Goal: Transaction & Acquisition: Book appointment/travel/reservation

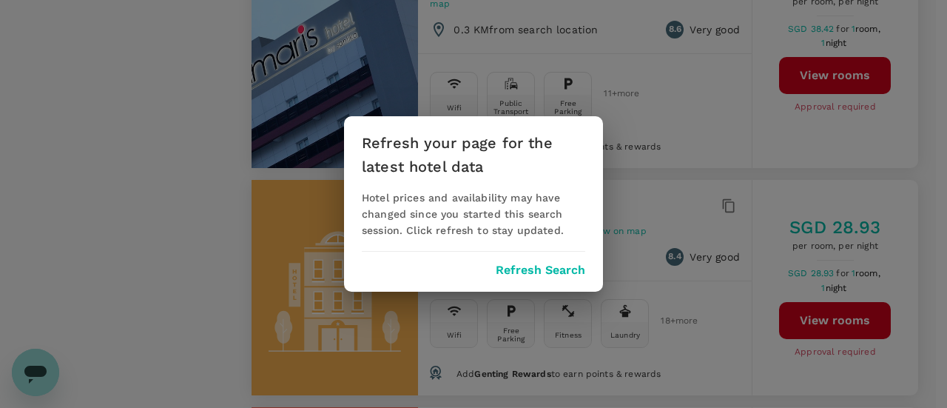
scroll to position [1332, 0]
click at [534, 266] on button "Refresh Search" at bounding box center [541, 269] width 90 height 13
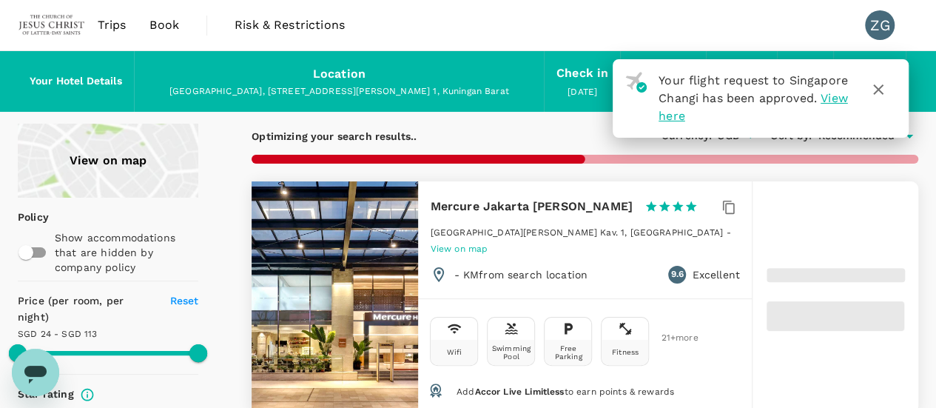
type input "67.38"
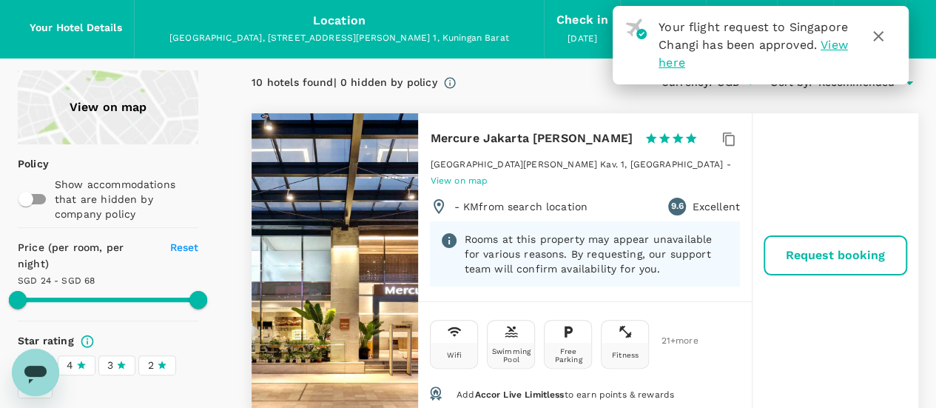
scroll to position [148, 0]
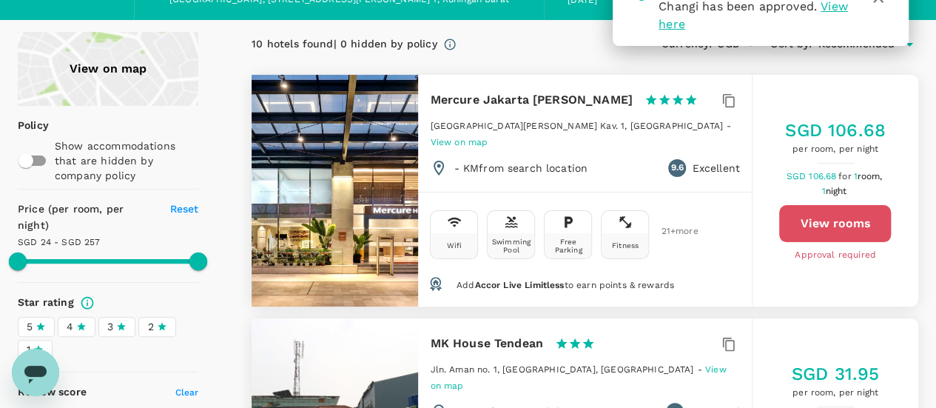
click at [815, 208] on button "View rooms" at bounding box center [835, 223] width 112 height 37
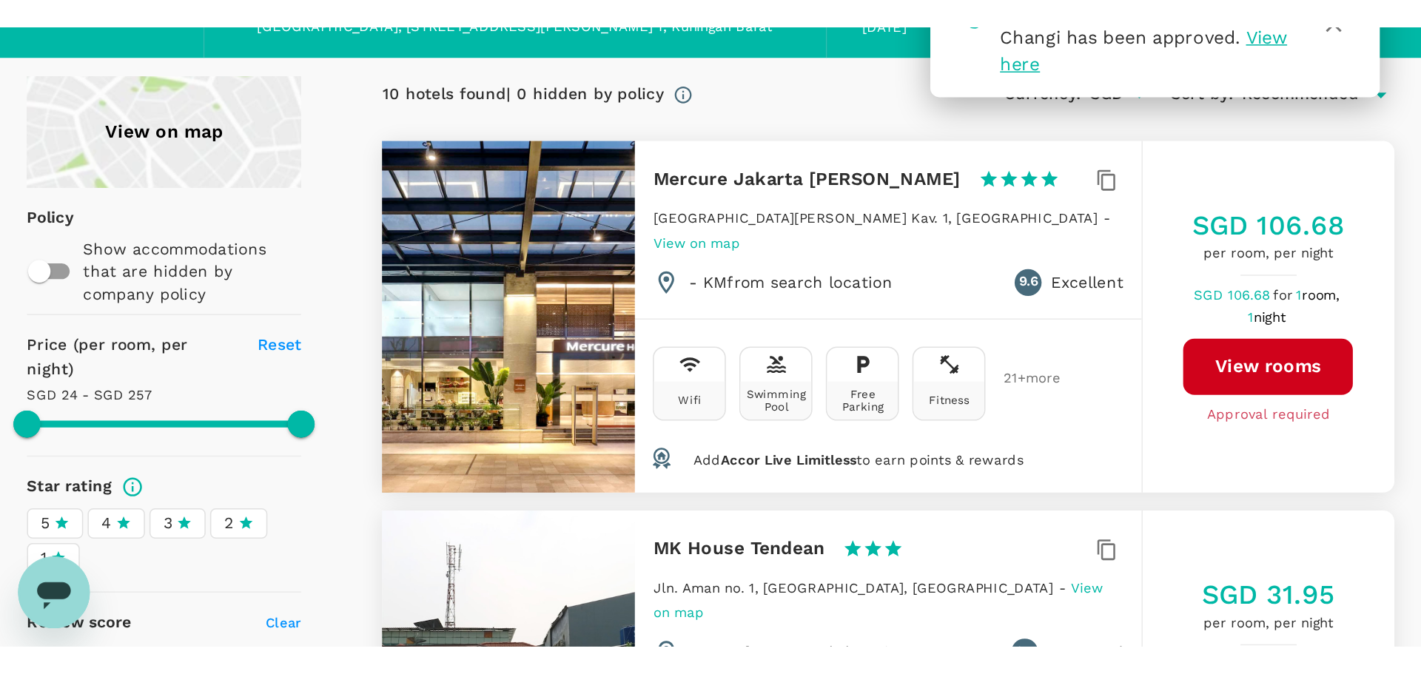
scroll to position [92, 0]
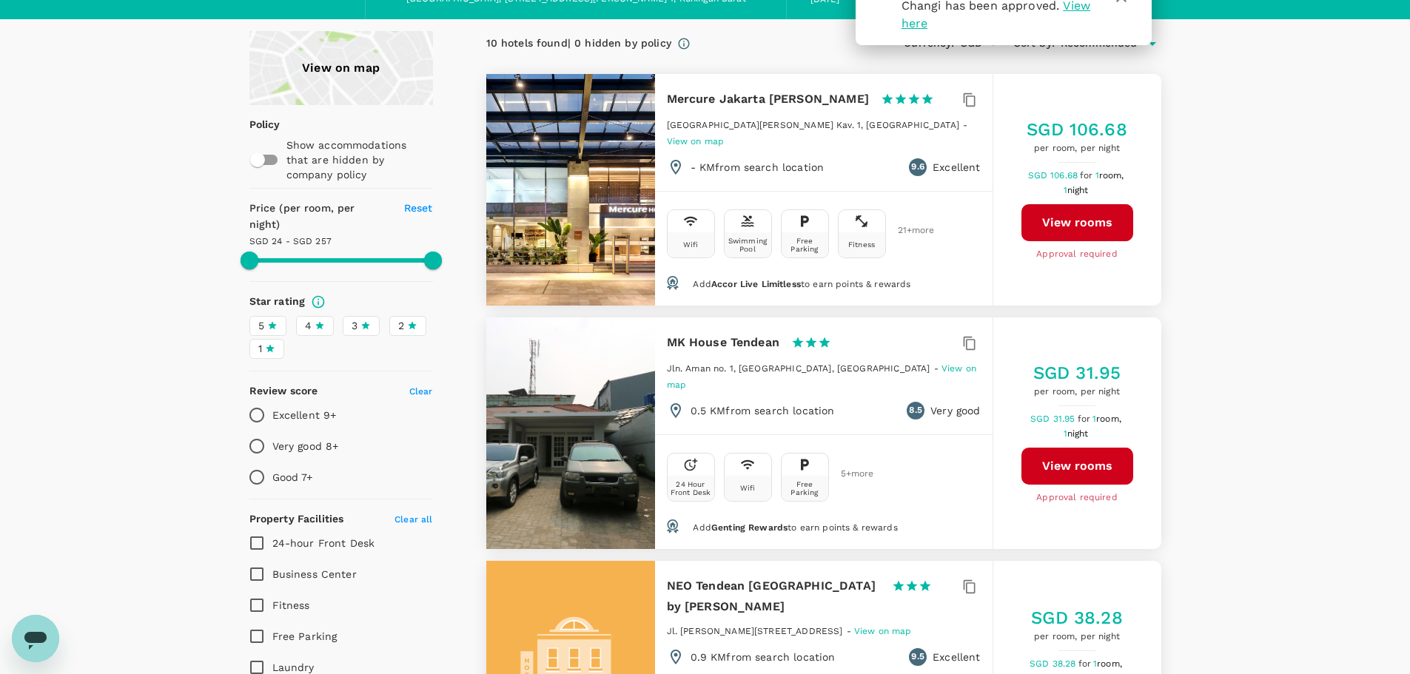
click at [745, 279] on span "Accor Live Limitless" at bounding box center [756, 284] width 90 height 10
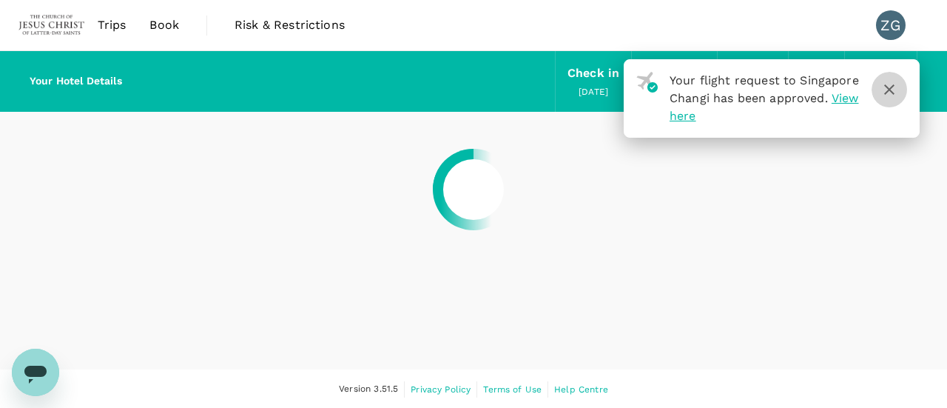
click at [890, 92] on icon "button" at bounding box center [890, 90] width 18 height 18
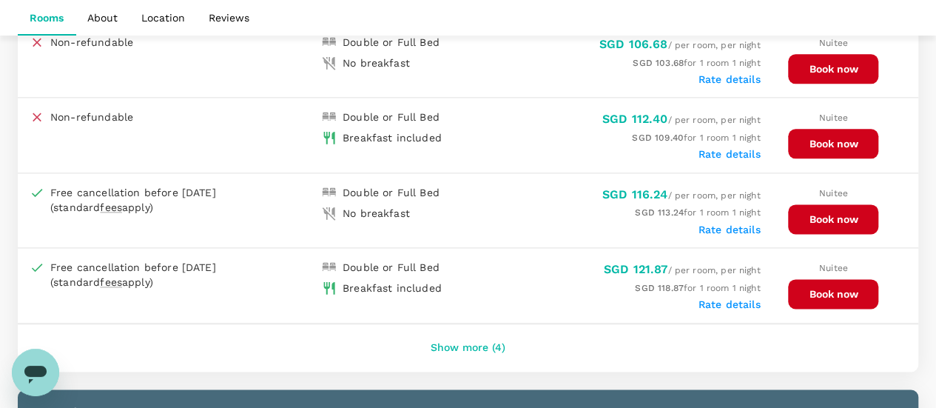
scroll to position [888, 0]
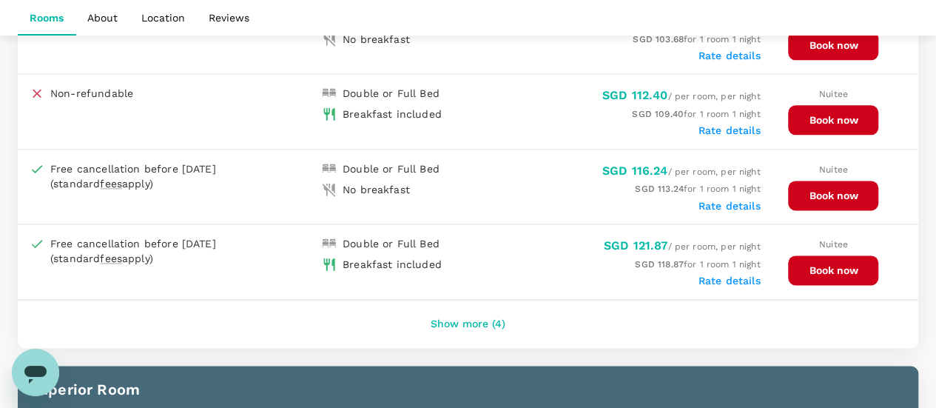
click at [853, 262] on button "Book now" at bounding box center [833, 270] width 90 height 30
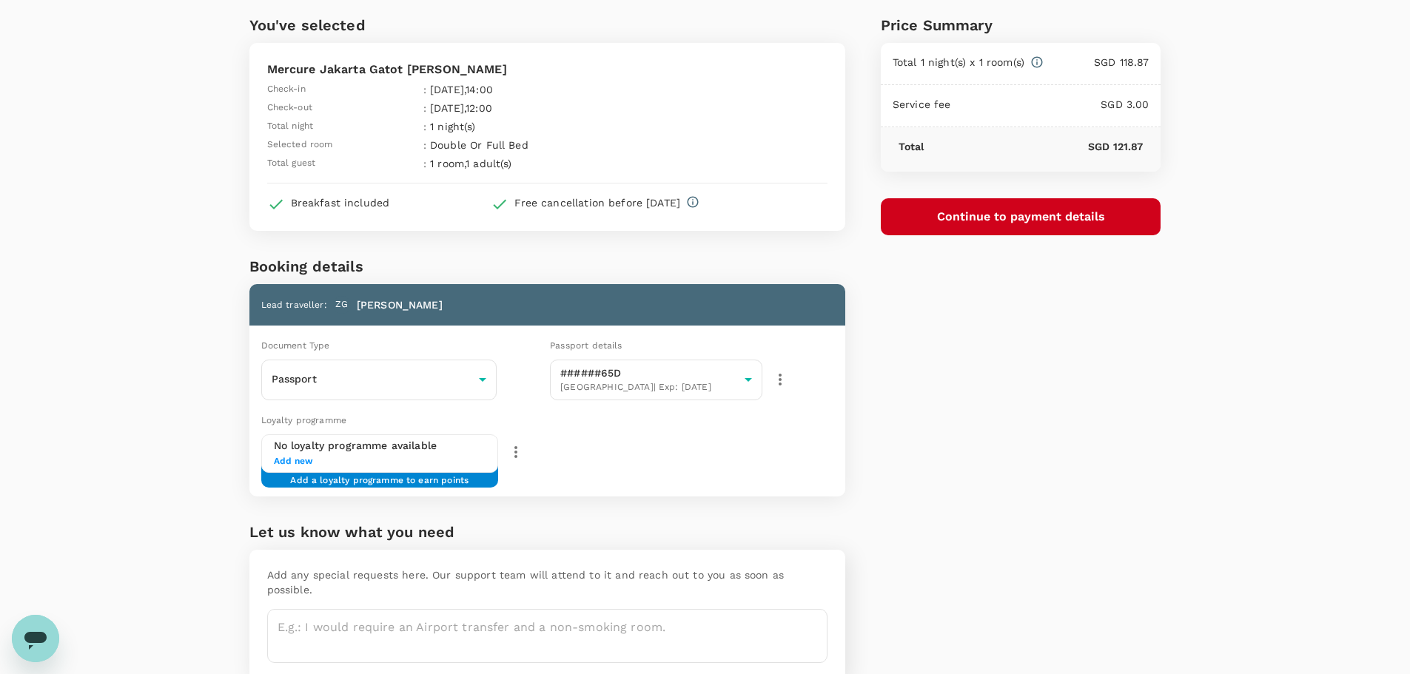
scroll to position [110, 0]
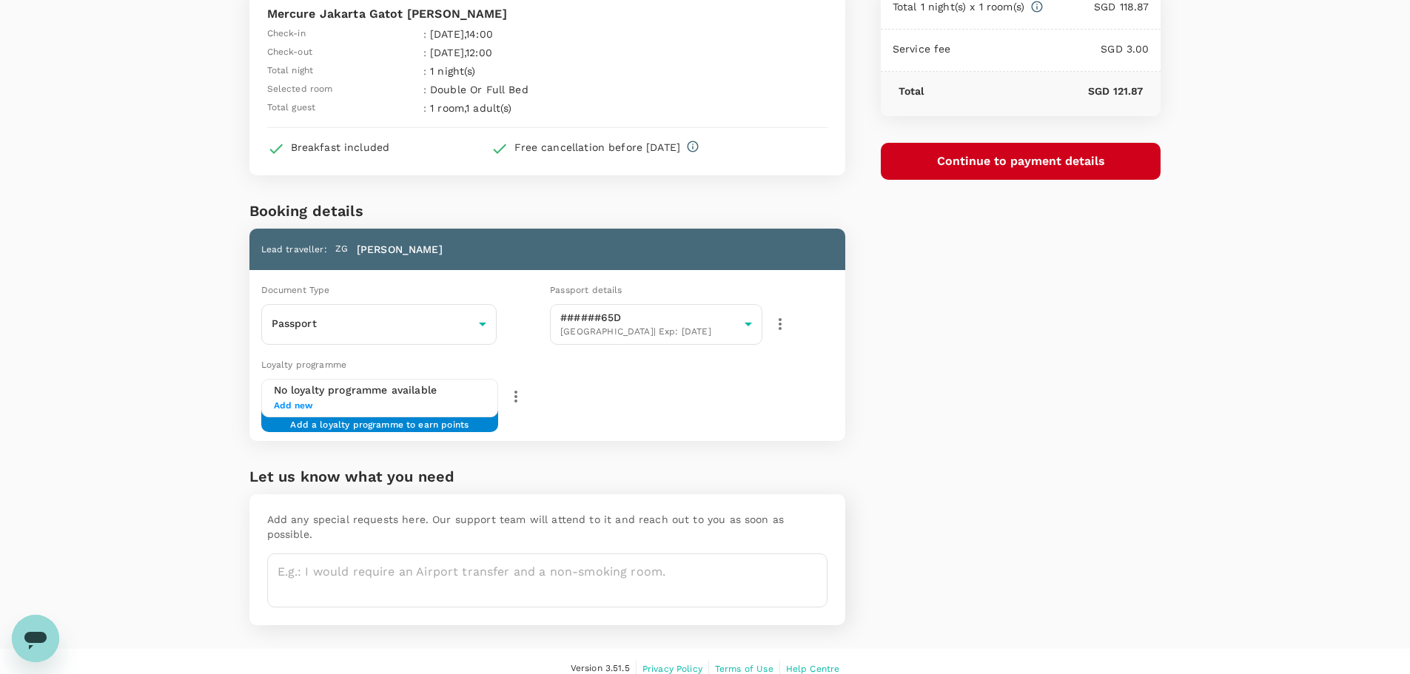
click at [437, 407] on span "Add new" at bounding box center [380, 406] width 212 height 15
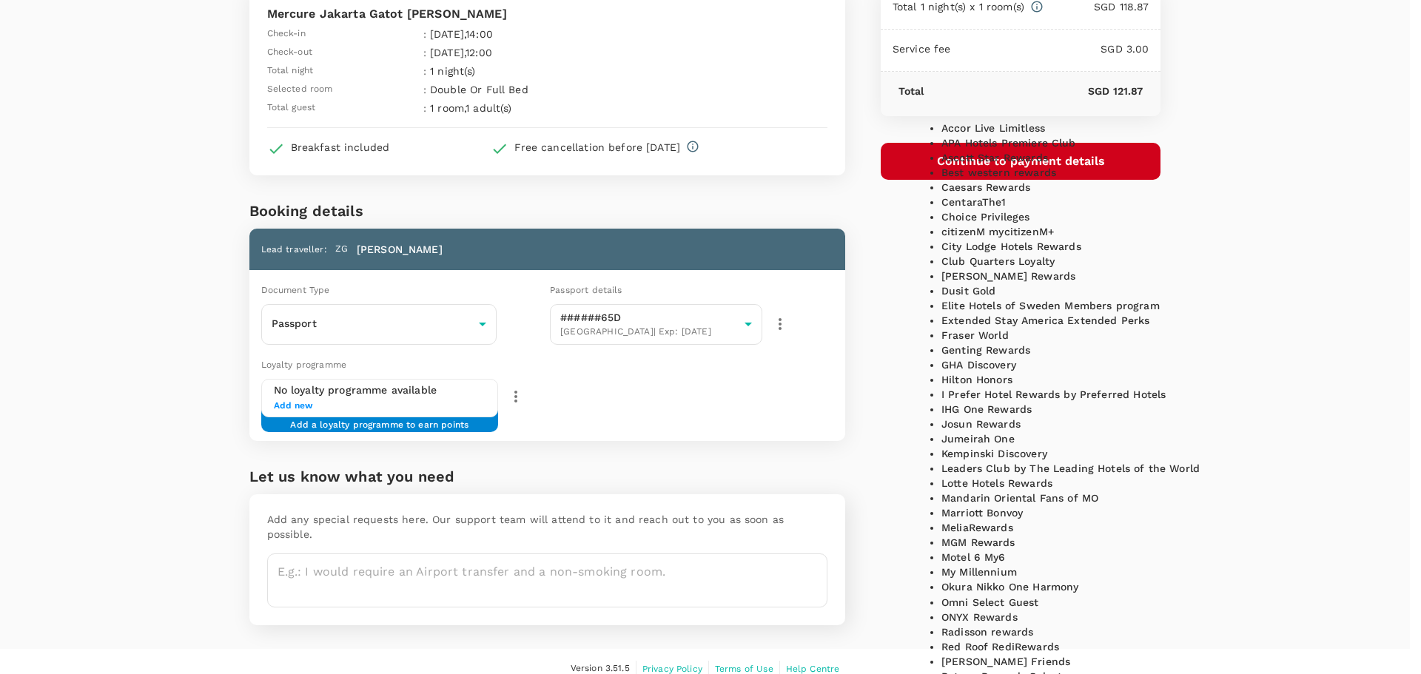
click at [946, 135] on p "Accor Live Limitless" at bounding box center [993, 128] width 104 height 15
type input "Accor Live Limitless"
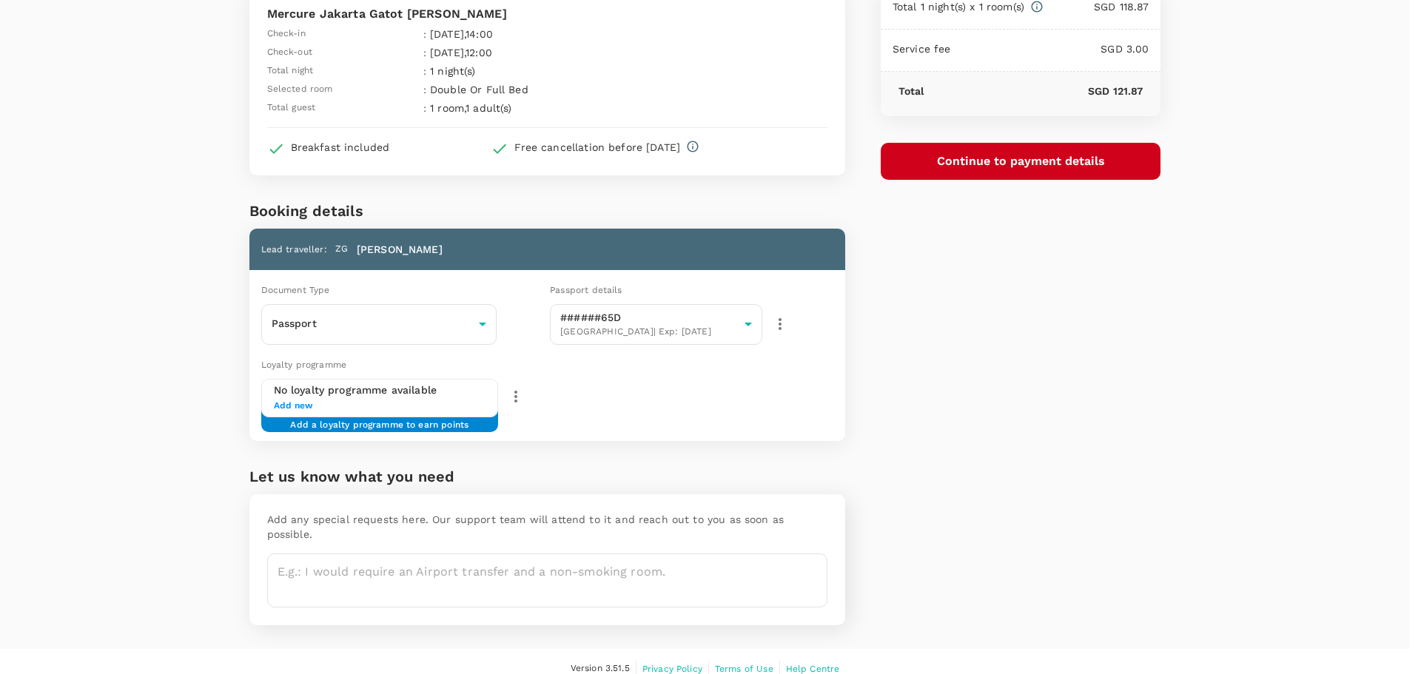
paste input "3081031 7624682M I"
type input "3081031 7624682M I"
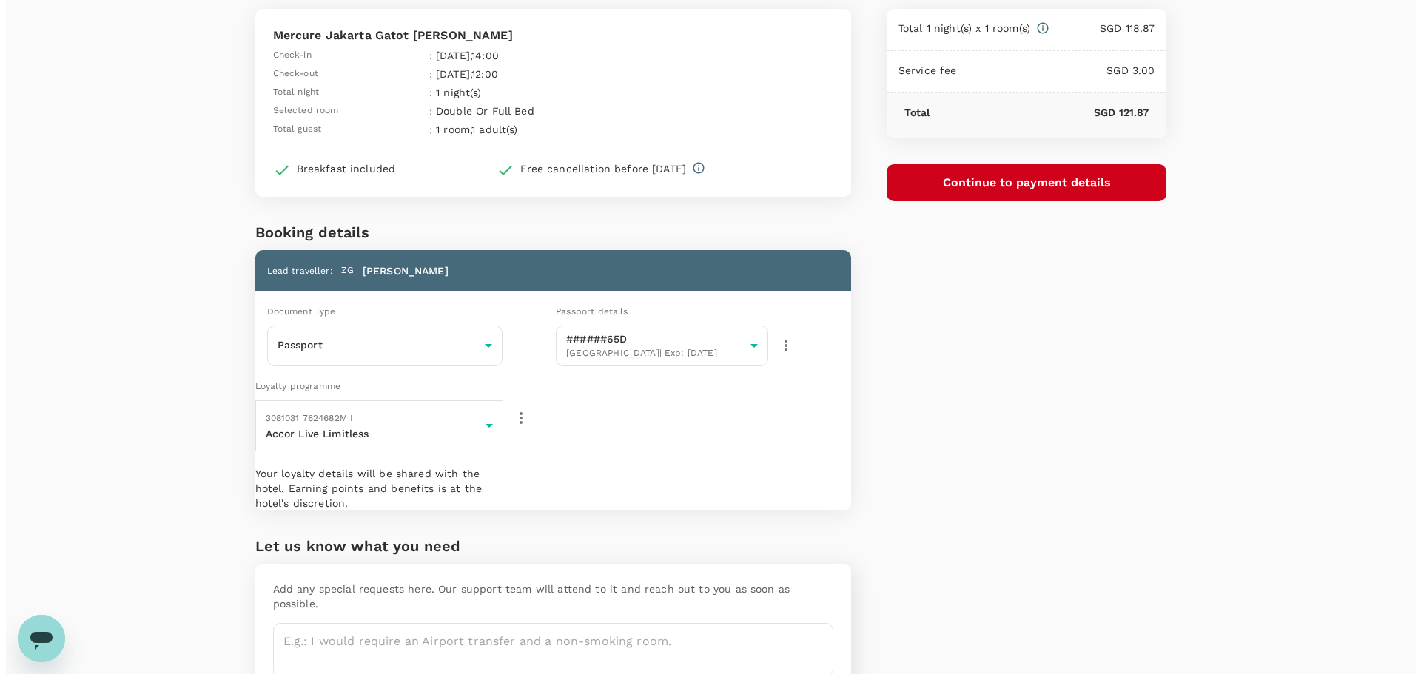
scroll to position [0, 0]
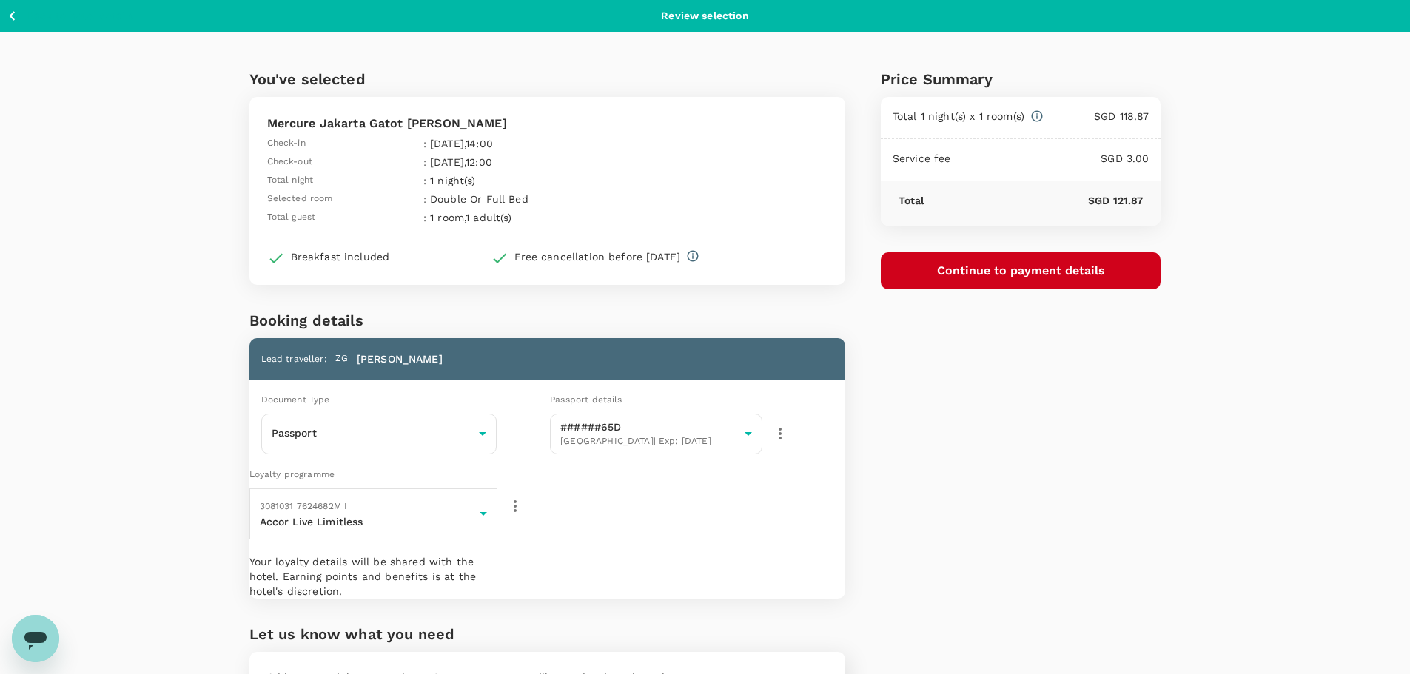
click at [946, 267] on button "Continue to payment details" at bounding box center [1021, 270] width 280 height 37
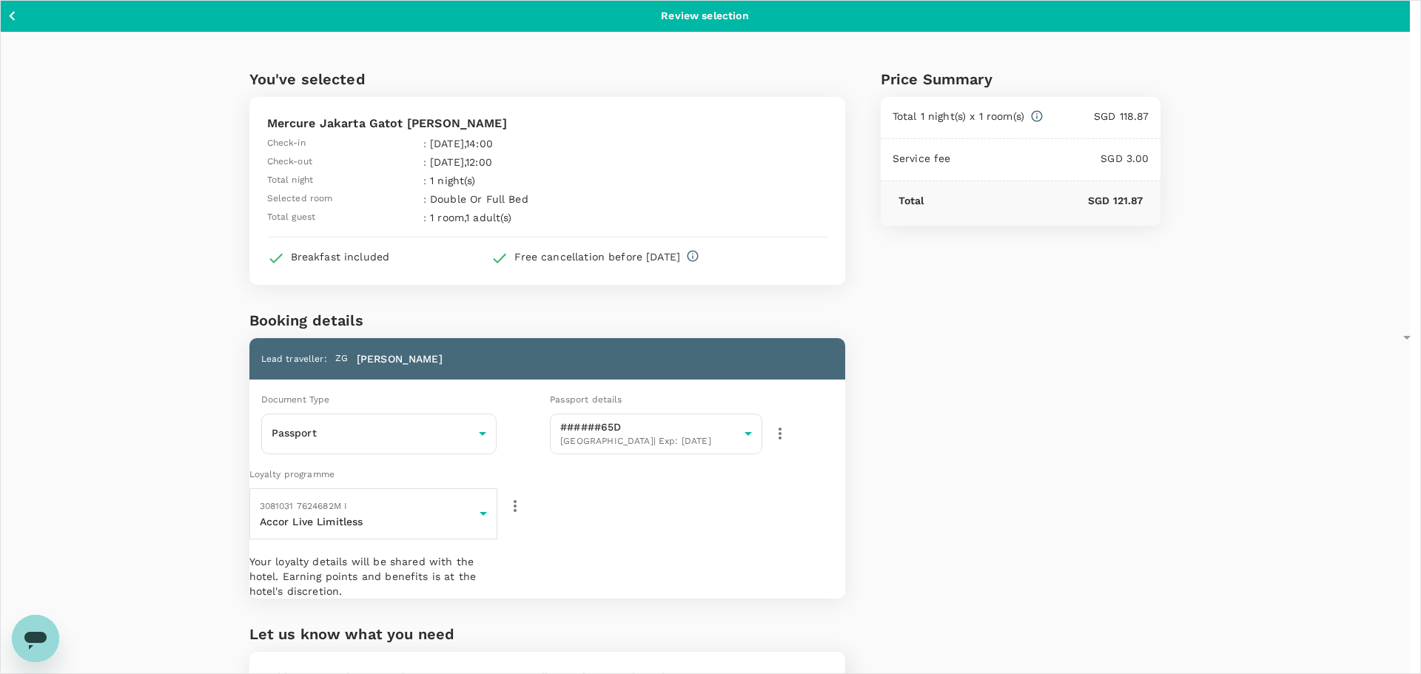
type input "9bd170ef-b3e5-411d-94ee-ad1ce37be1c9"
type textarea "s"
type textarea "Same hotel as WSR."
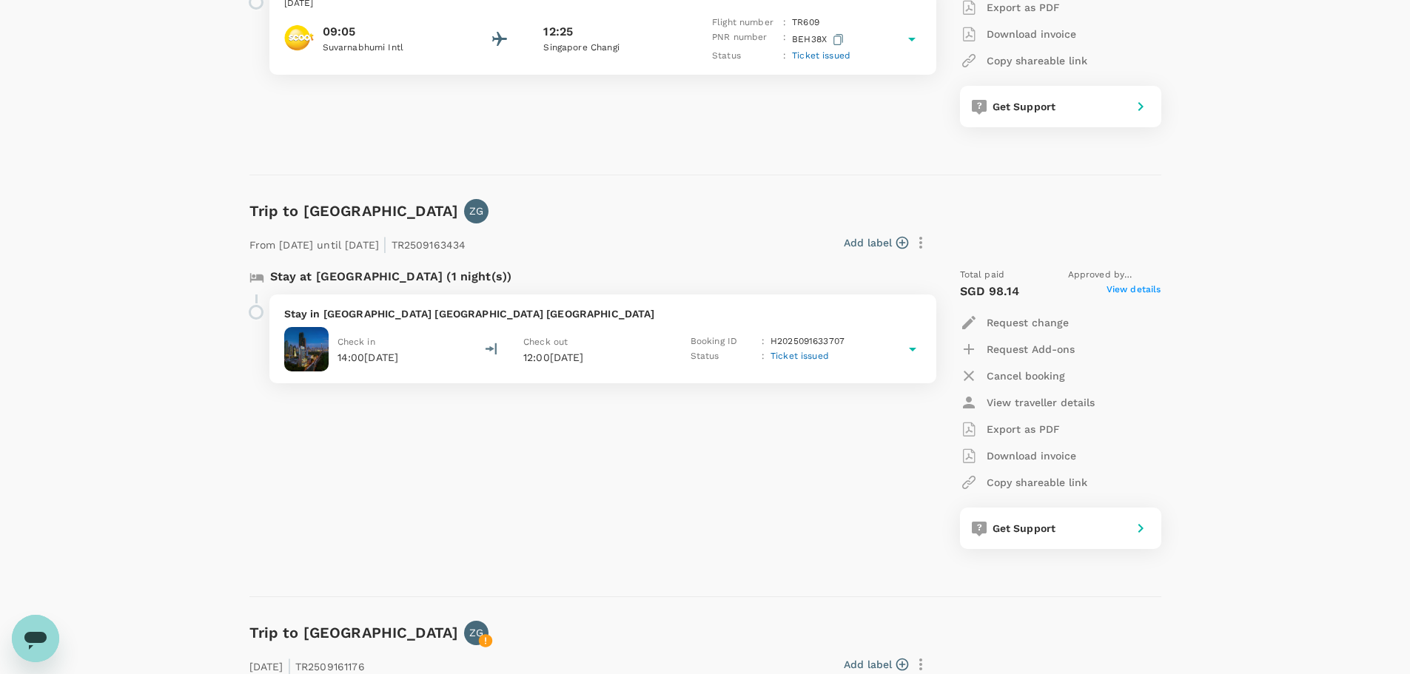
scroll to position [444, 0]
click at [906, 347] on icon at bounding box center [913, 348] width 18 height 18
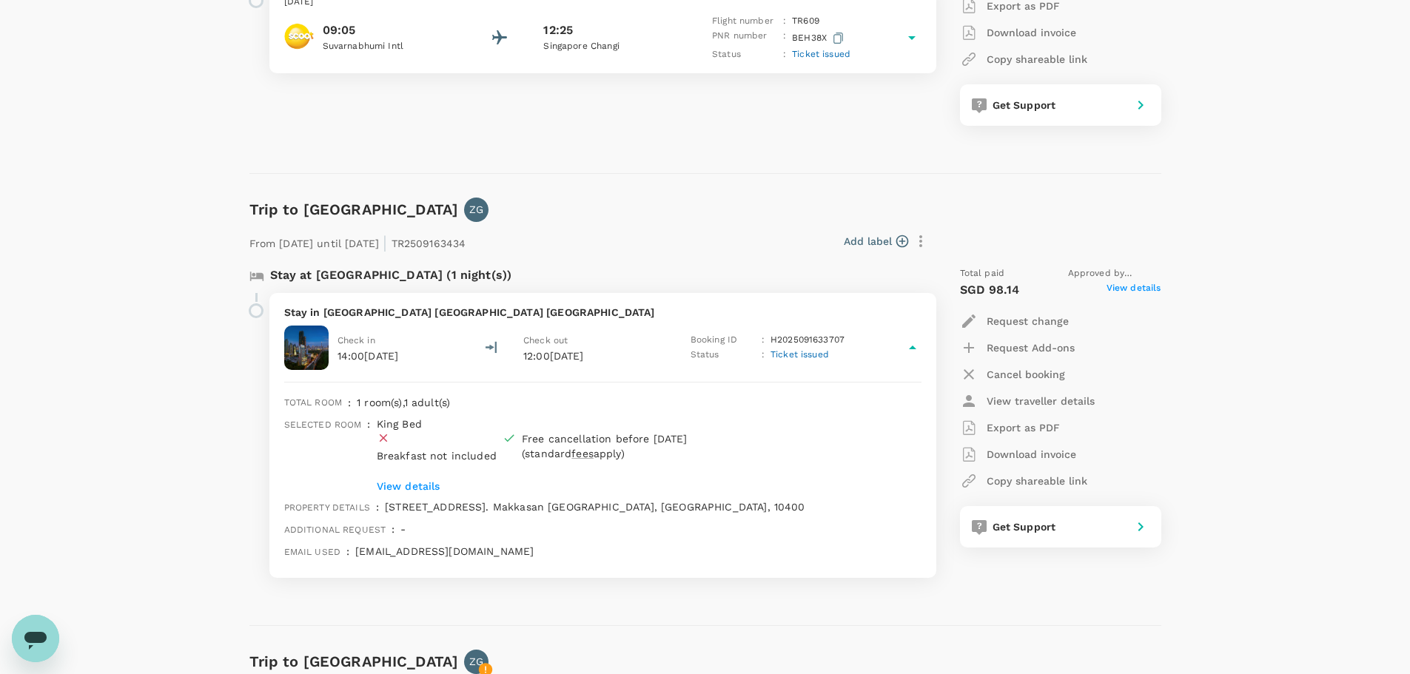
click at [428, 485] on p "View details" at bounding box center [585, 486] width 417 height 15
click at [358, 346] on div "Check in 14:00, 19 Oct 2025" at bounding box center [367, 347] width 61 height 31
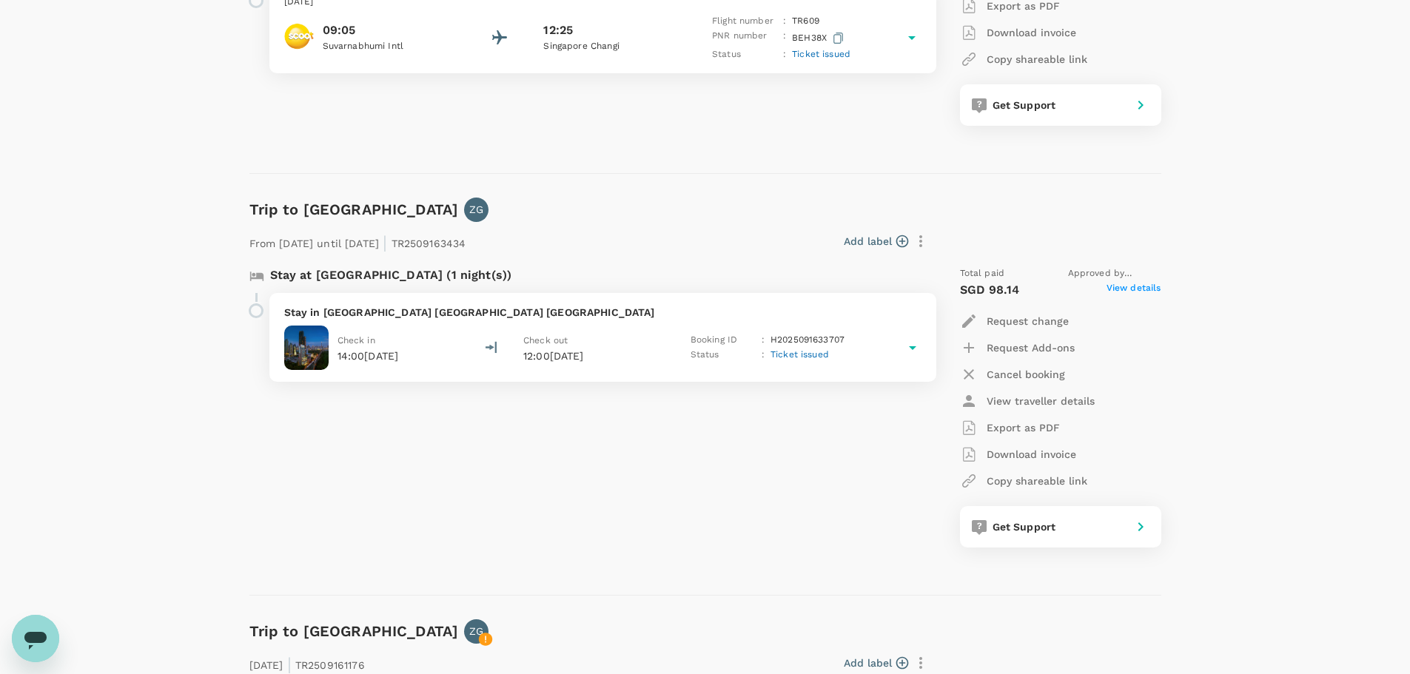
click at [1154, 290] on span "View details" at bounding box center [1133, 290] width 55 height 18
click at [445, 320] on div "Stay in Mercure Bangkok Makkasan Check in 14:00, 19 Oct 2025 Check out 12:00, 2…" at bounding box center [602, 337] width 667 height 89
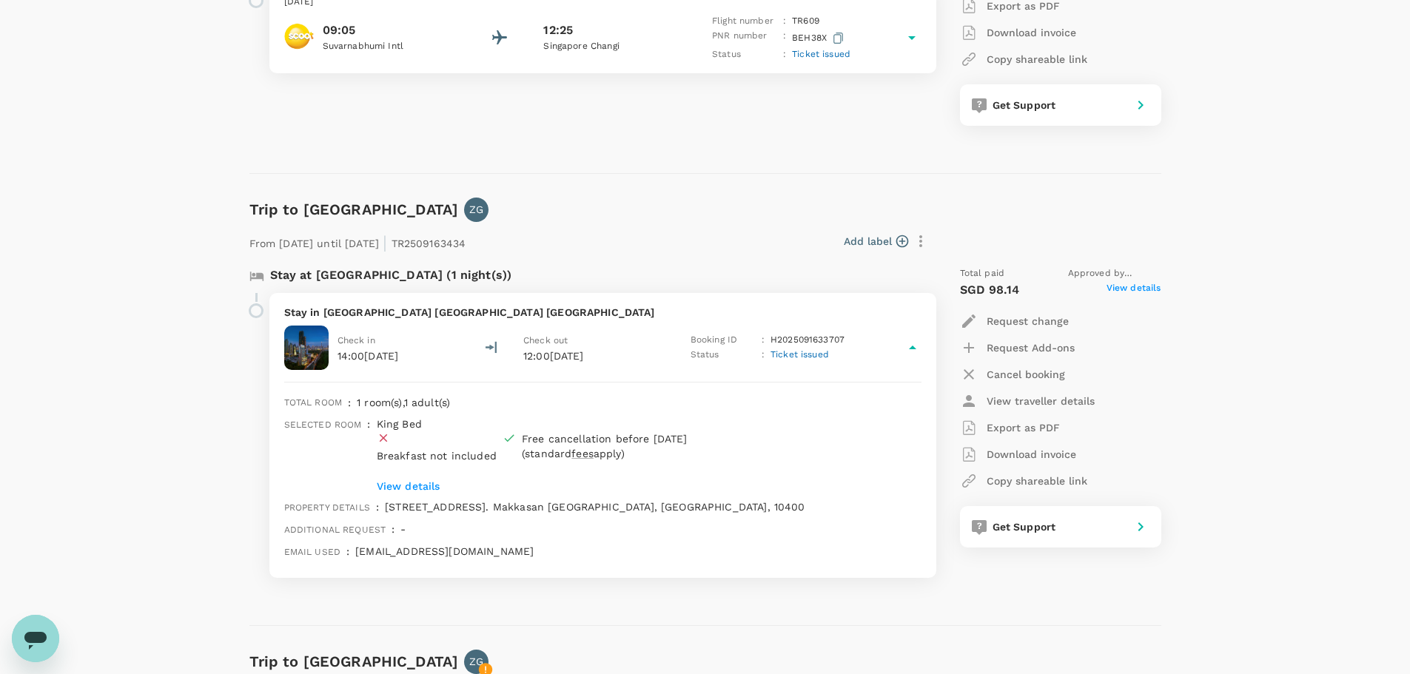
scroll to position [518, 0]
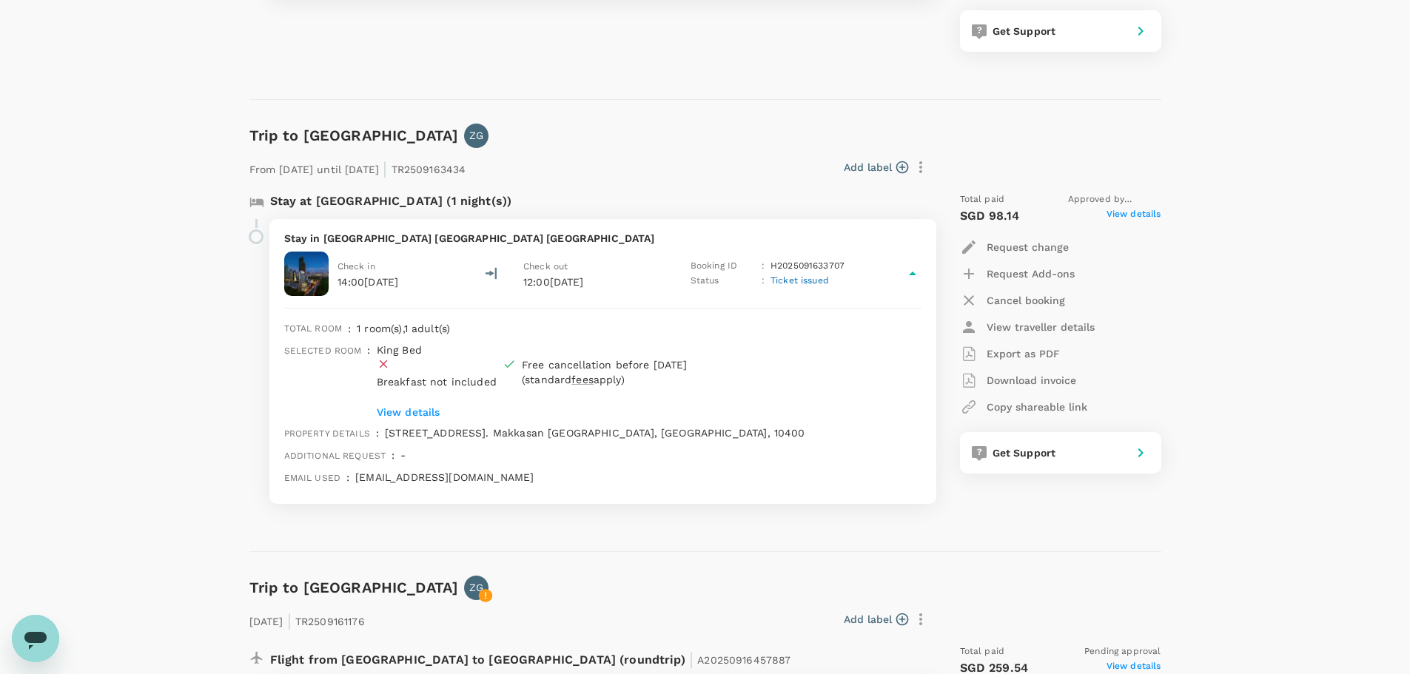
click at [427, 411] on p "View details" at bounding box center [585, 412] width 417 height 15
click at [380, 235] on p "Stay in [GEOGRAPHIC_DATA] [GEOGRAPHIC_DATA] [GEOGRAPHIC_DATA]" at bounding box center [602, 238] width 637 height 15
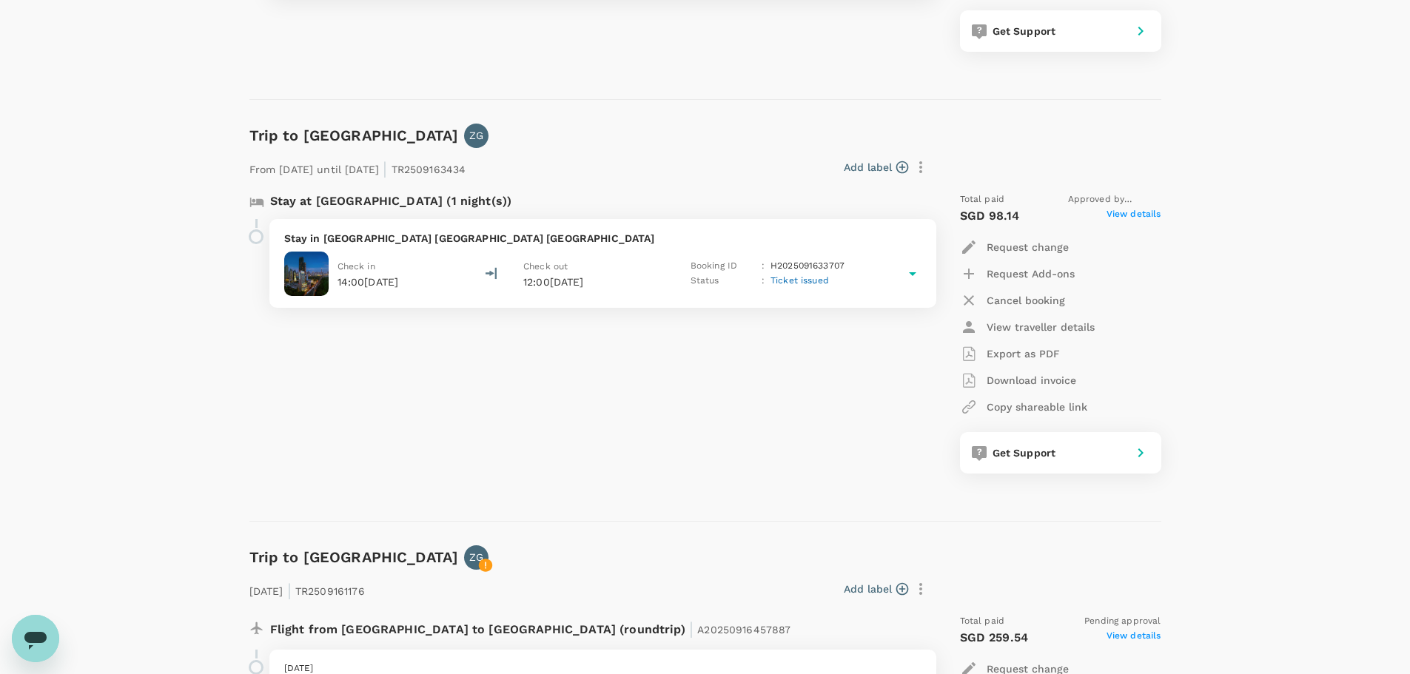
click at [380, 235] on p "Stay in [GEOGRAPHIC_DATA] [GEOGRAPHIC_DATA] [GEOGRAPHIC_DATA]" at bounding box center [602, 238] width 637 height 15
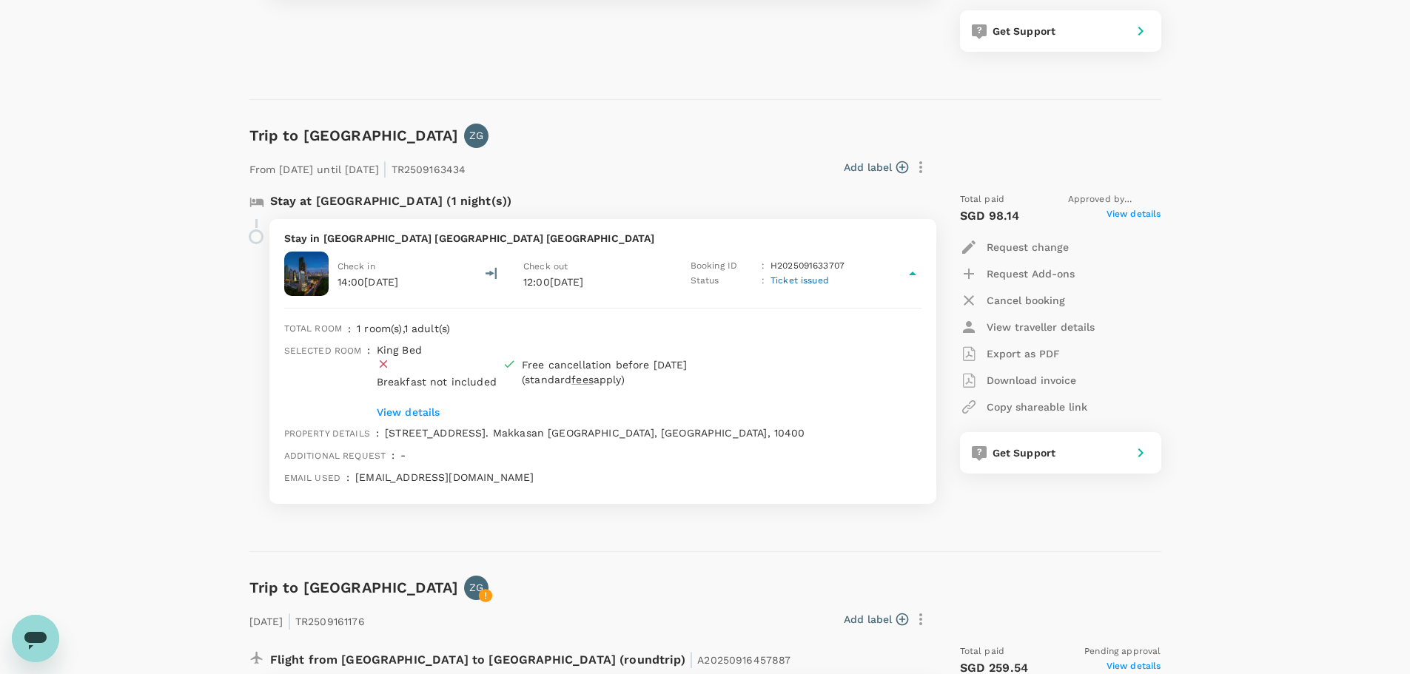
click at [910, 279] on icon at bounding box center [913, 274] width 18 height 18
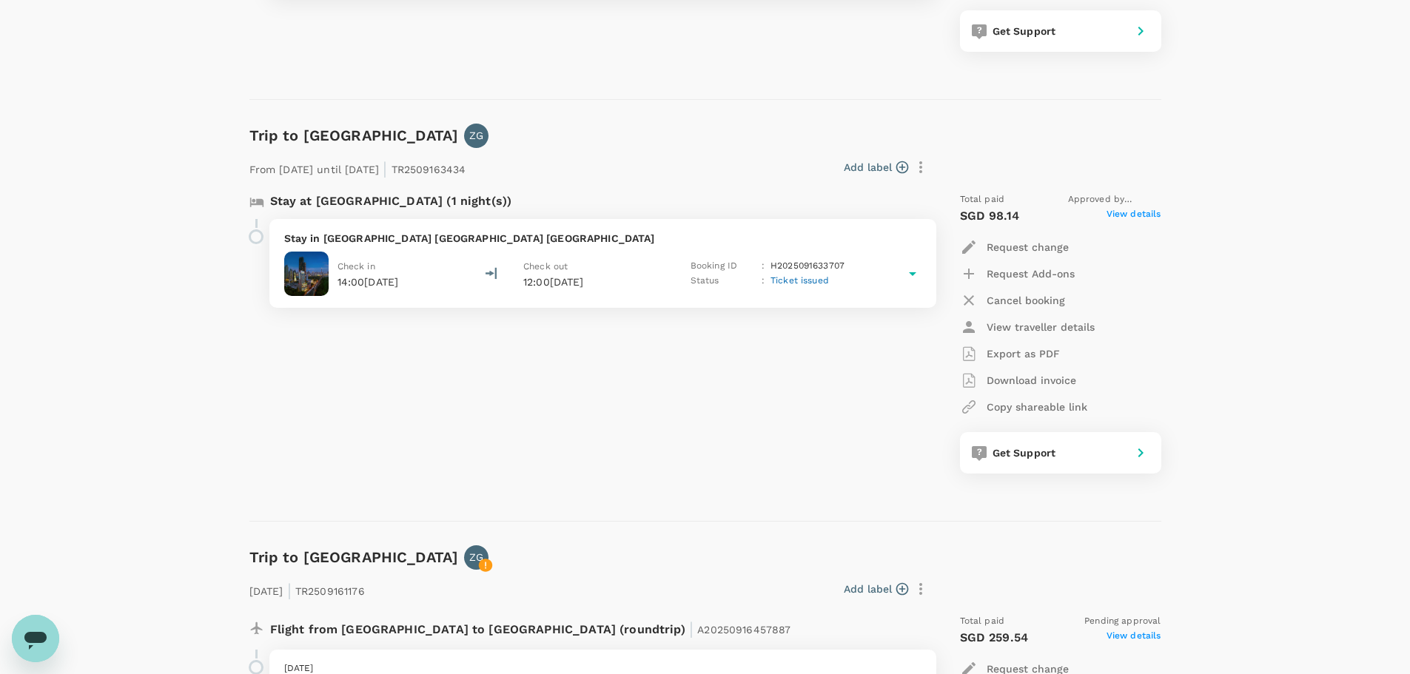
click at [912, 274] on icon at bounding box center [912, 274] width 7 height 4
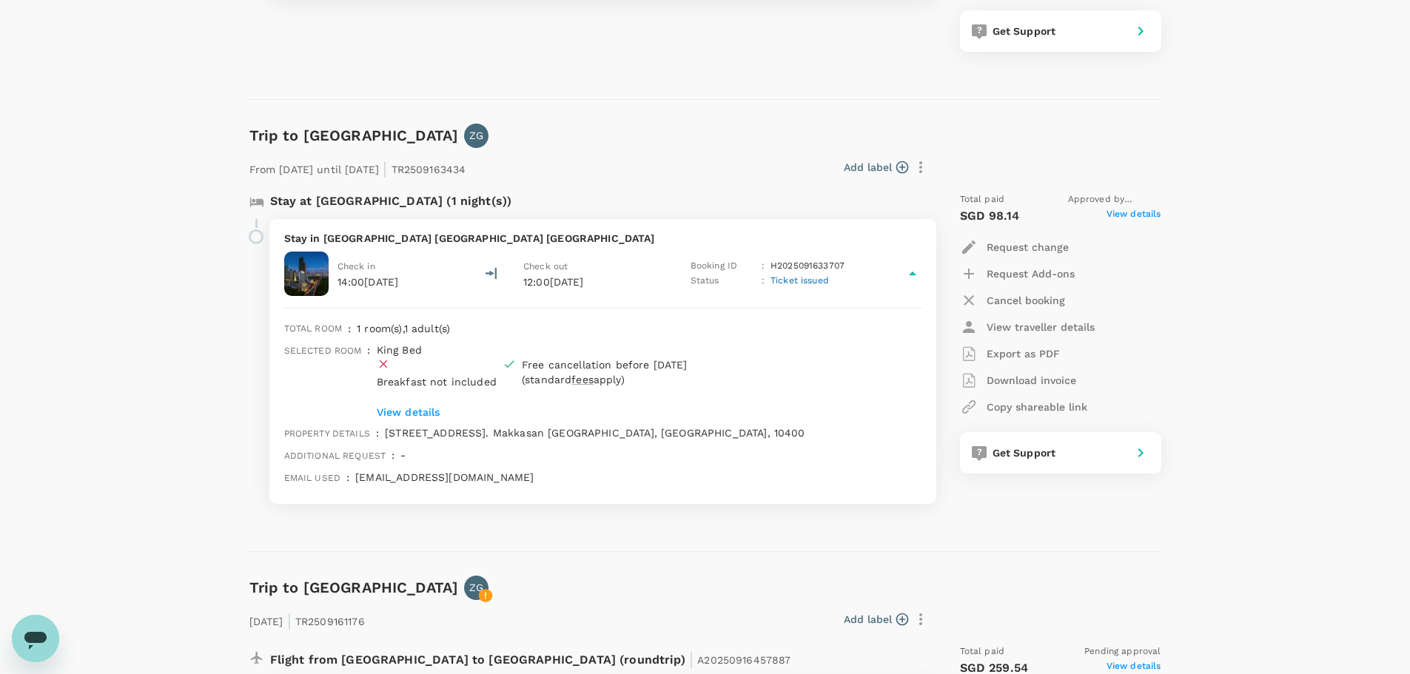
click at [921, 172] on icon "button" at bounding box center [920, 167] width 3 height 12
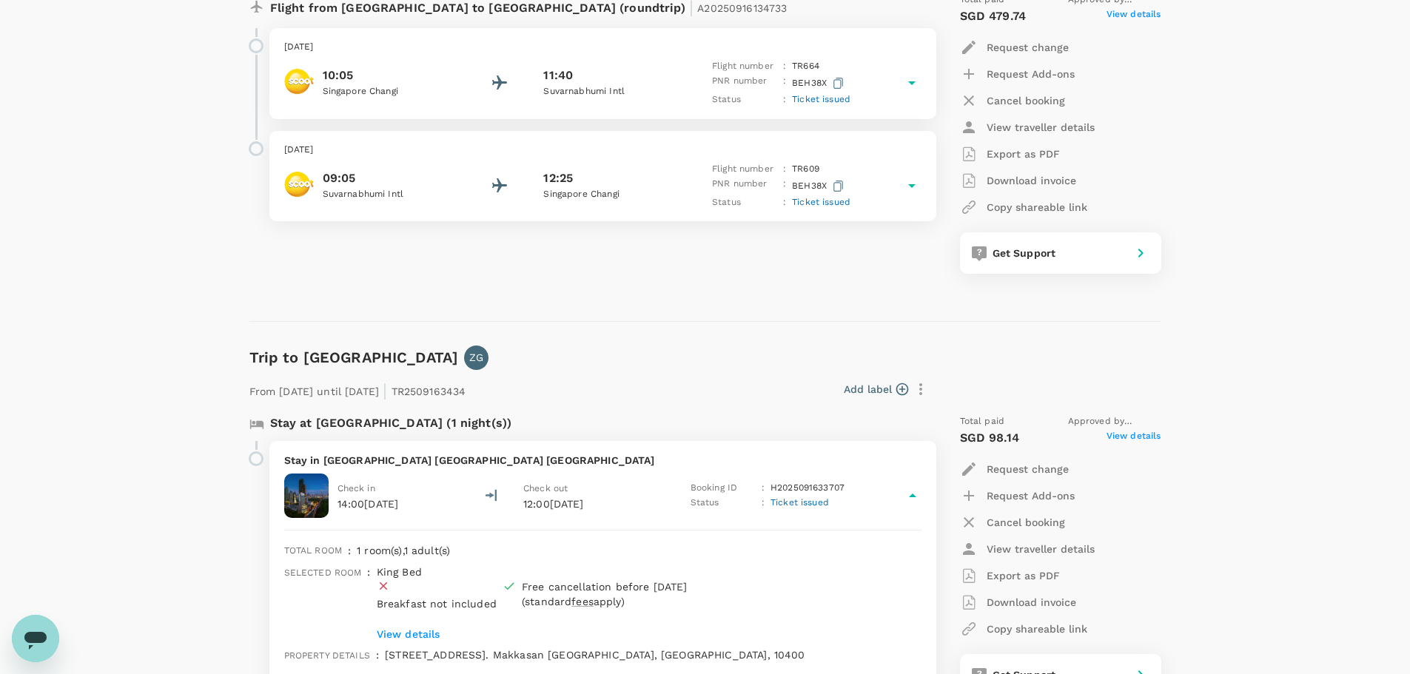
scroll to position [0, 0]
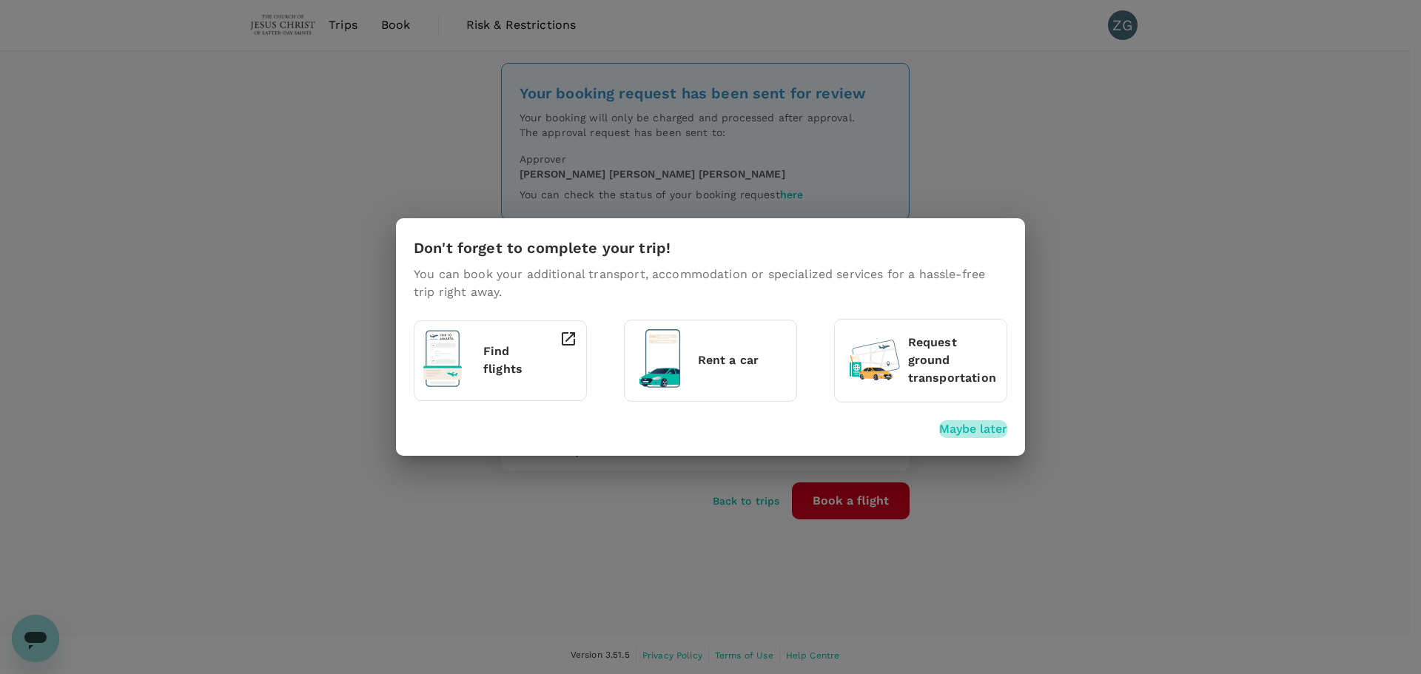
click at [968, 434] on p "Maybe later" at bounding box center [973, 429] width 68 height 18
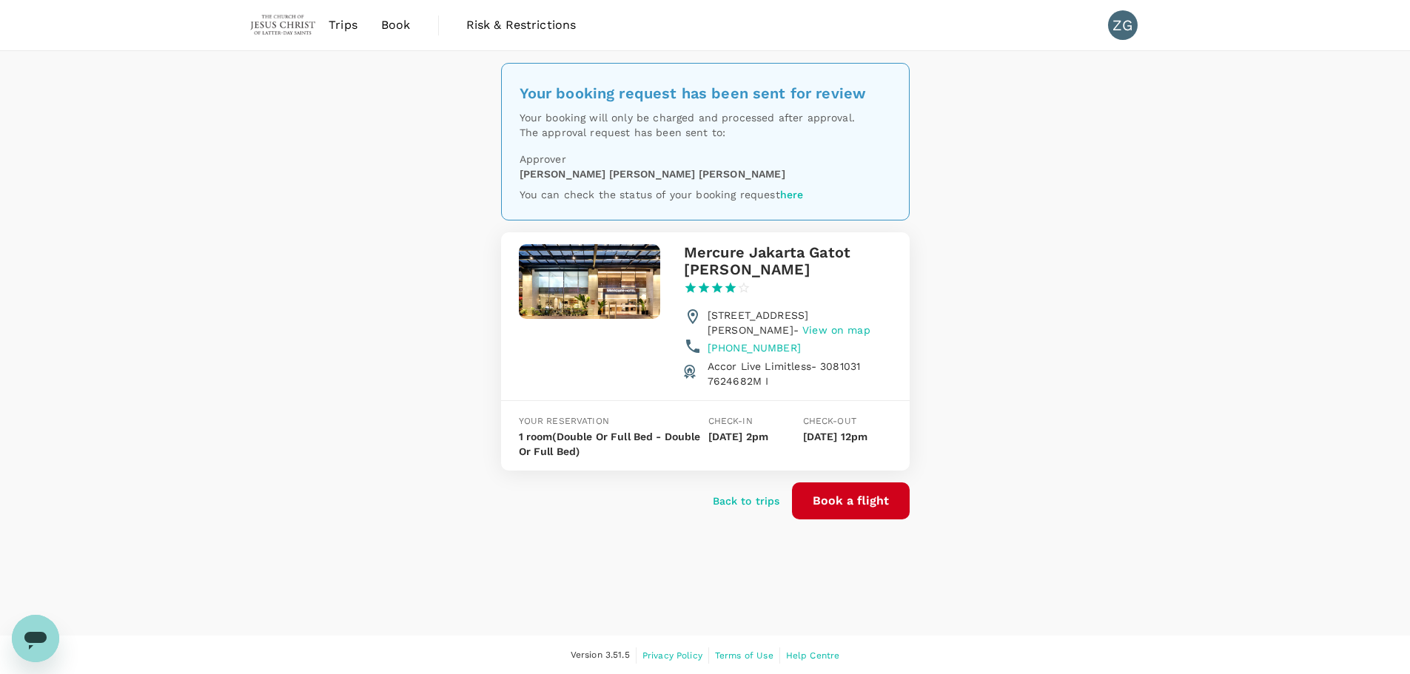
click at [740, 508] on p "Back to trips" at bounding box center [746, 501] width 67 height 15
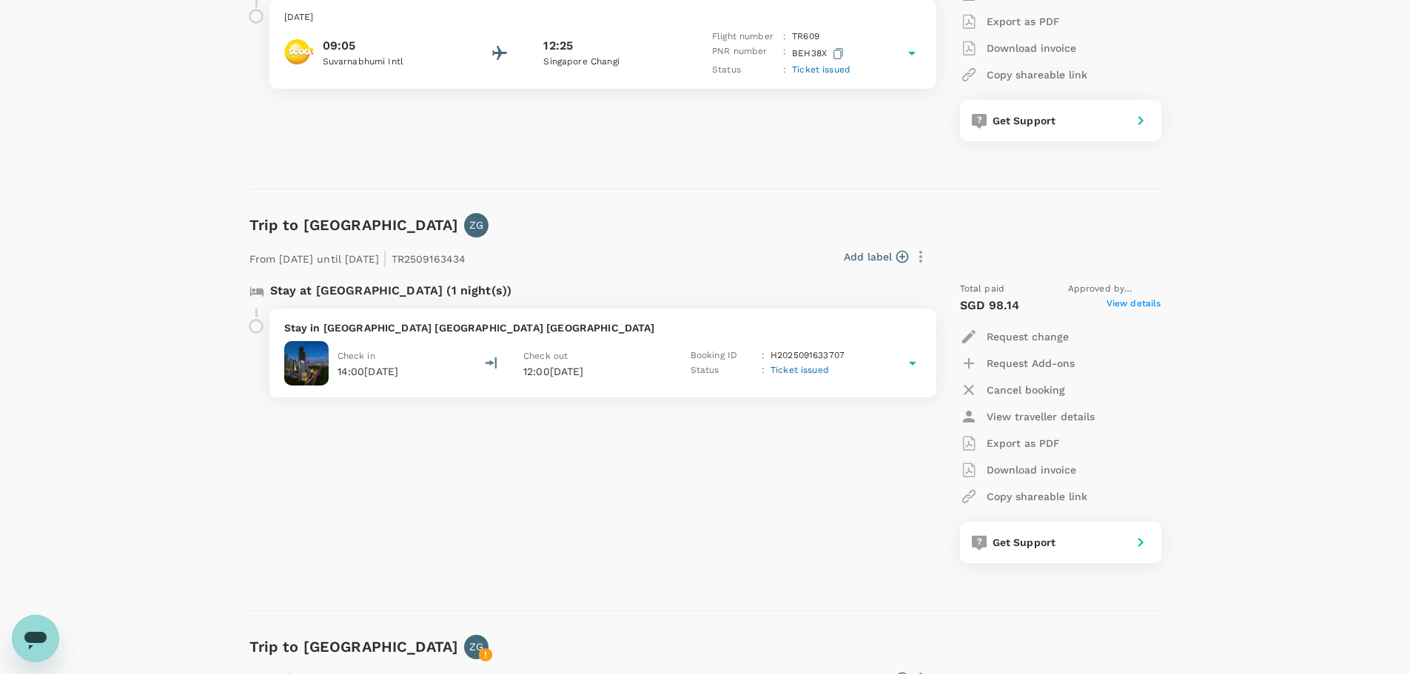
scroll to position [444, 0]
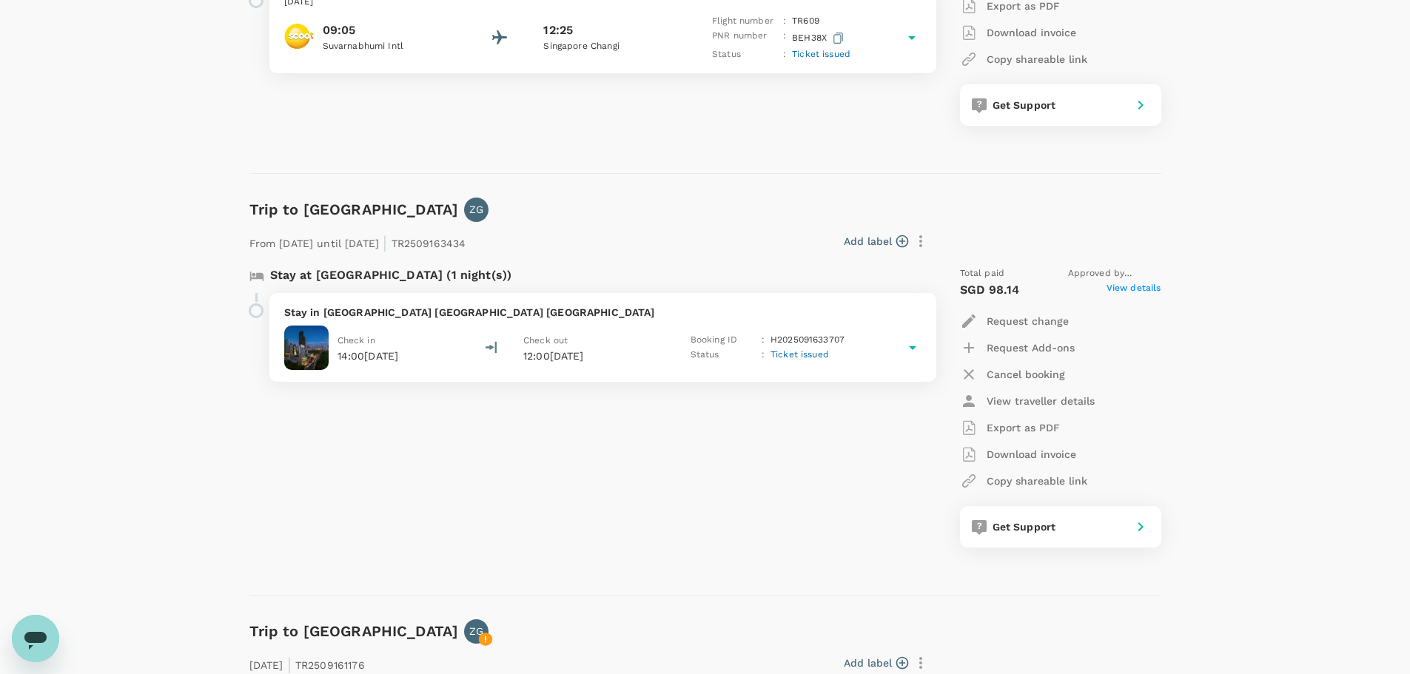
click at [802, 358] on span "Ticket issued" at bounding box center [799, 354] width 58 height 10
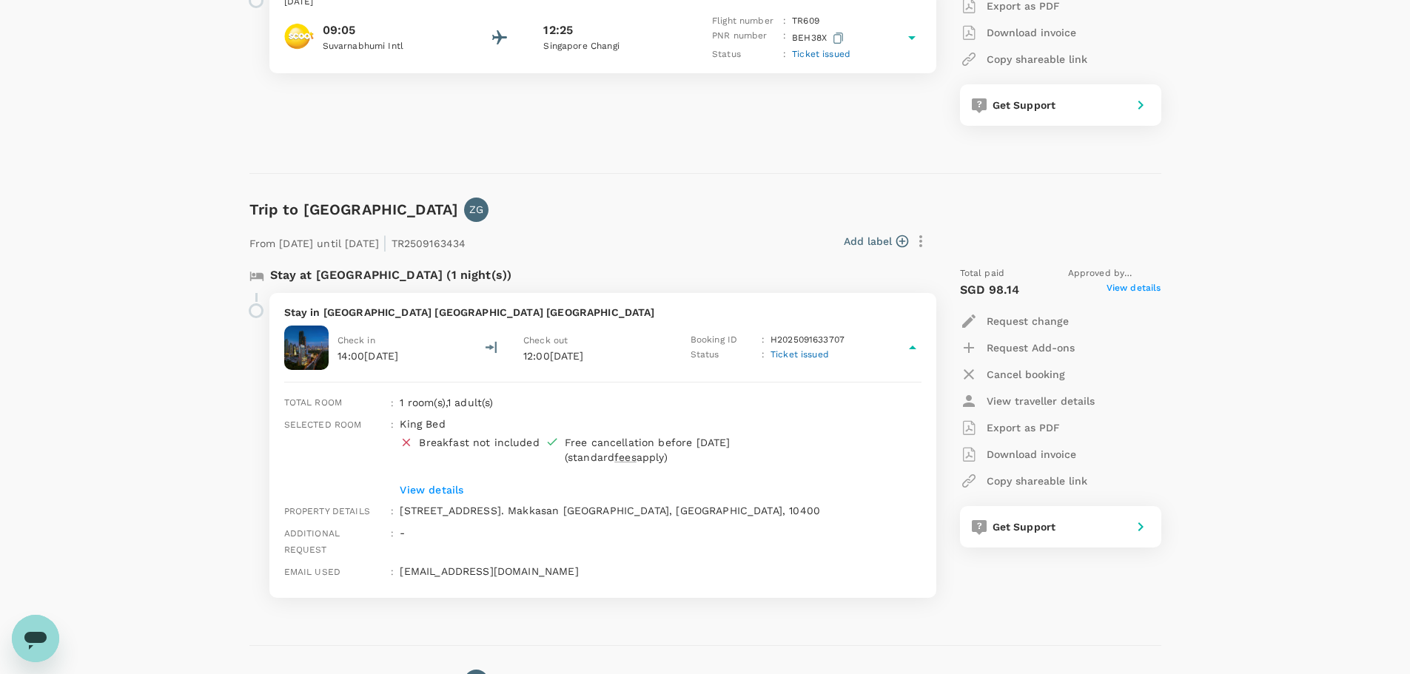
click at [443, 485] on p "View details" at bounding box center [638, 489] width 477 height 15
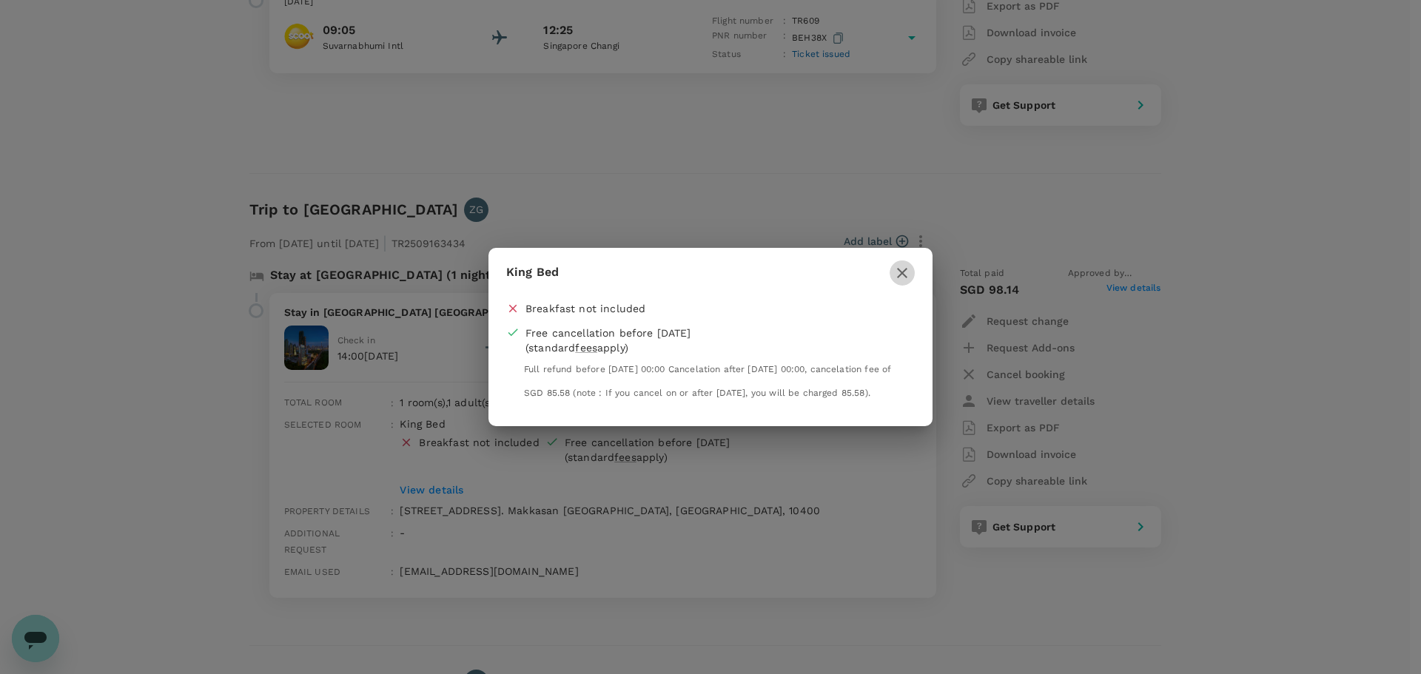
click at [904, 265] on icon "button" at bounding box center [902, 273] width 18 height 18
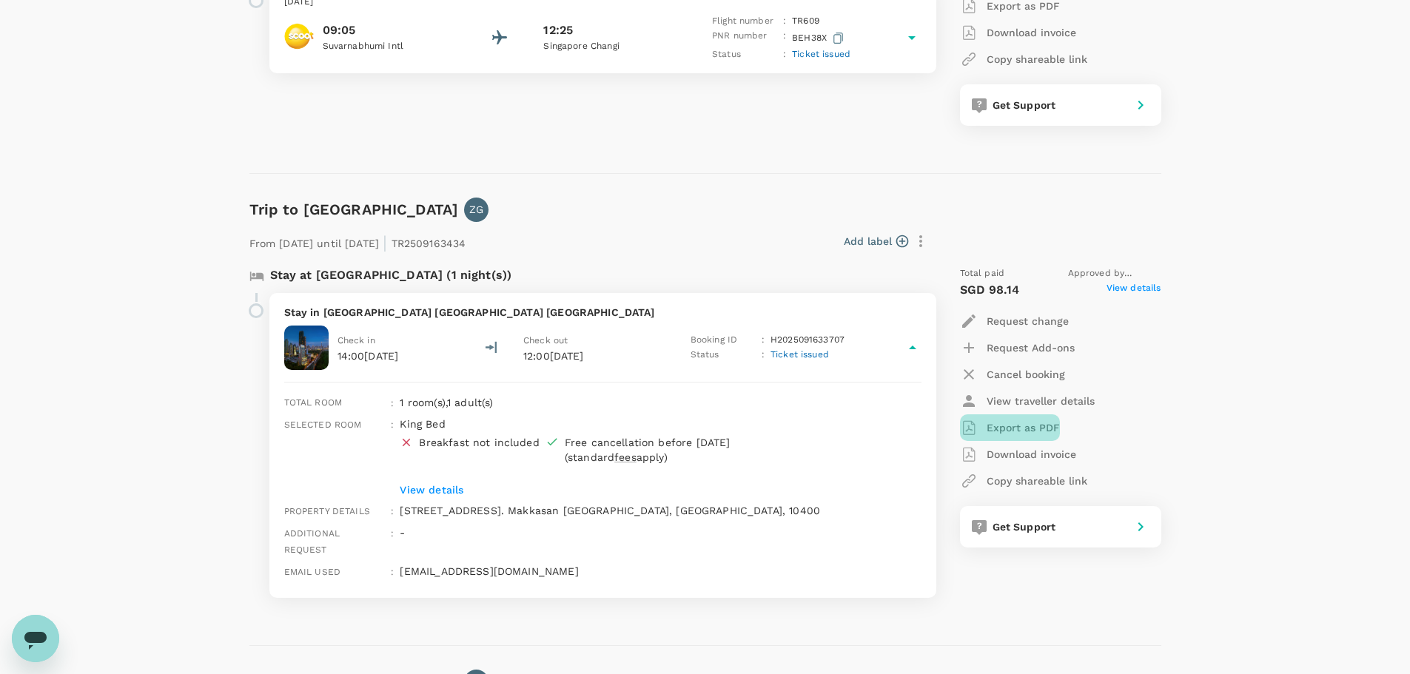
click at [1046, 420] on p "Export as PDF" at bounding box center [1022, 427] width 73 height 15
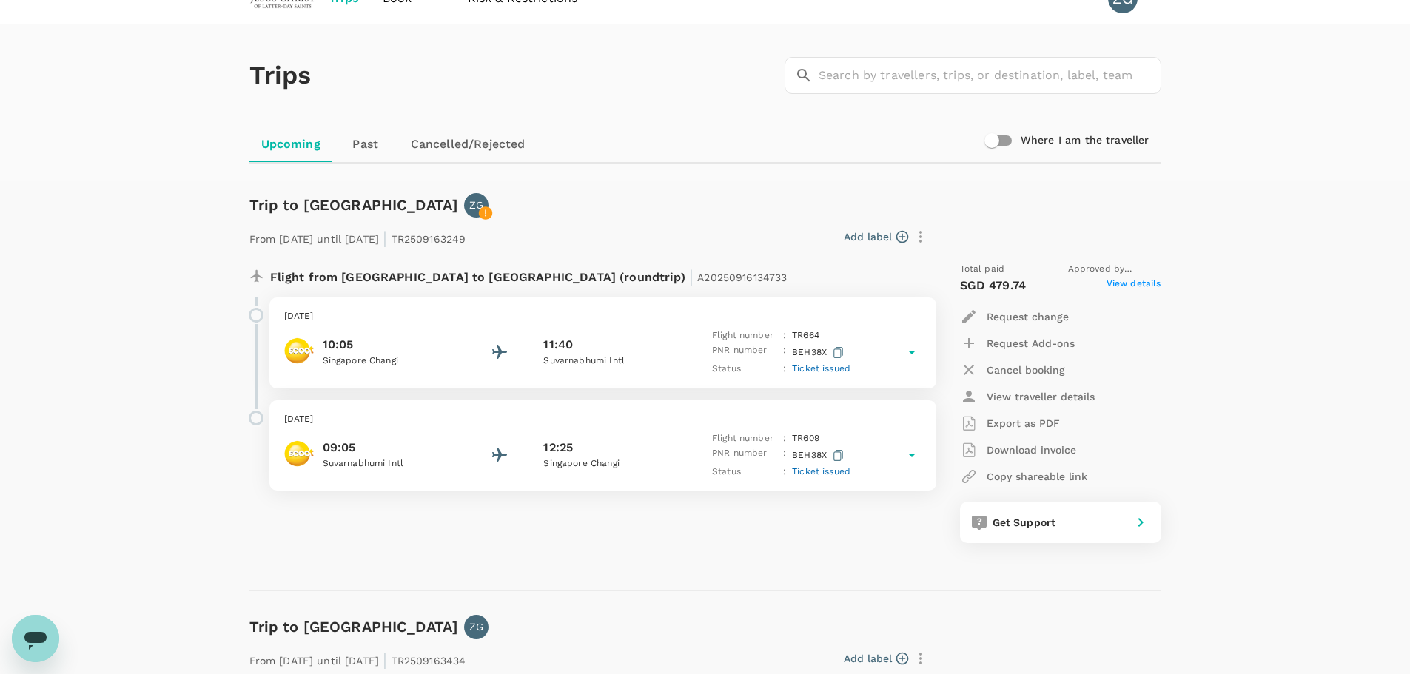
scroll to position [0, 0]
